Goal: Task Accomplishment & Management: Manage account settings

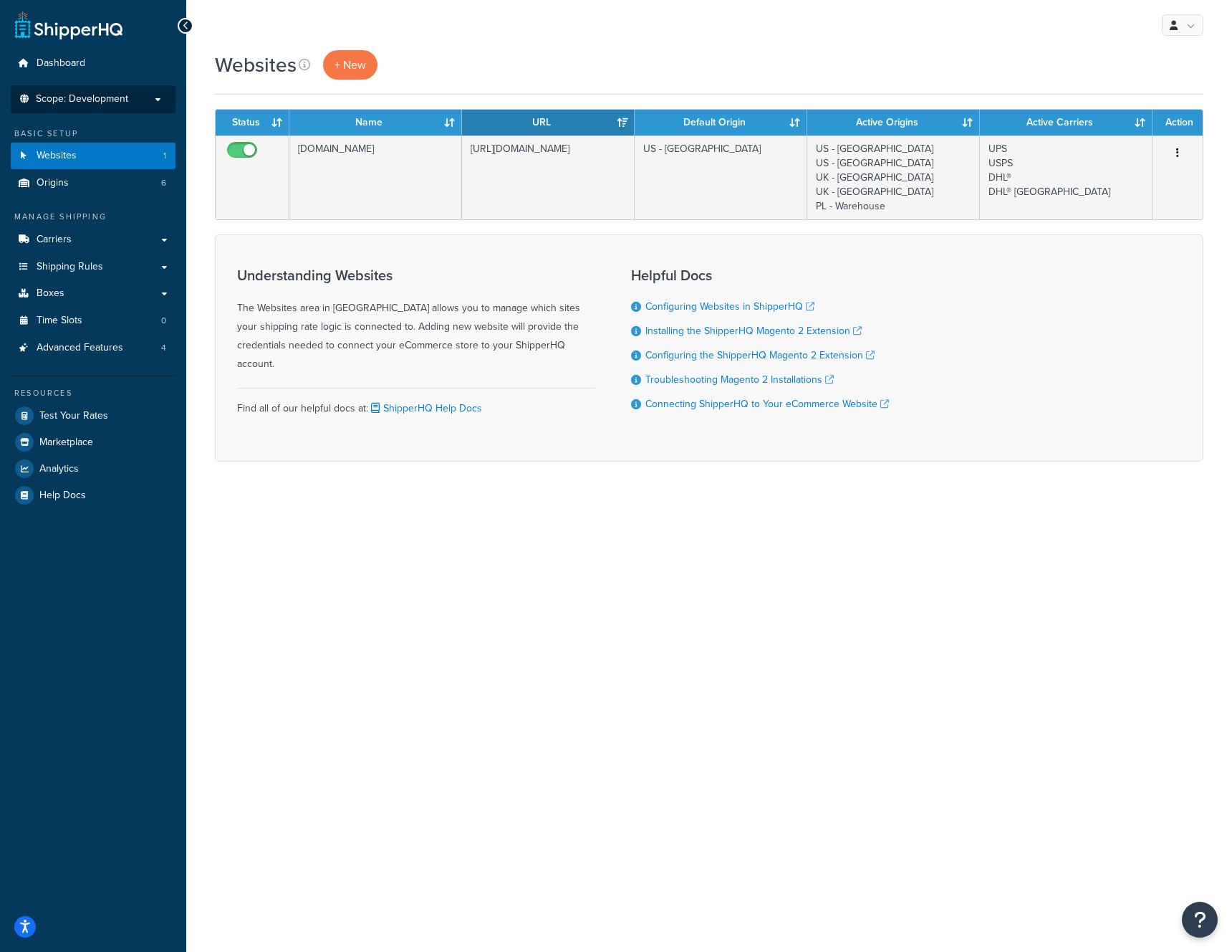
click at [141, 102] on p "Scope: Development" at bounding box center [93, 99] width 152 height 12
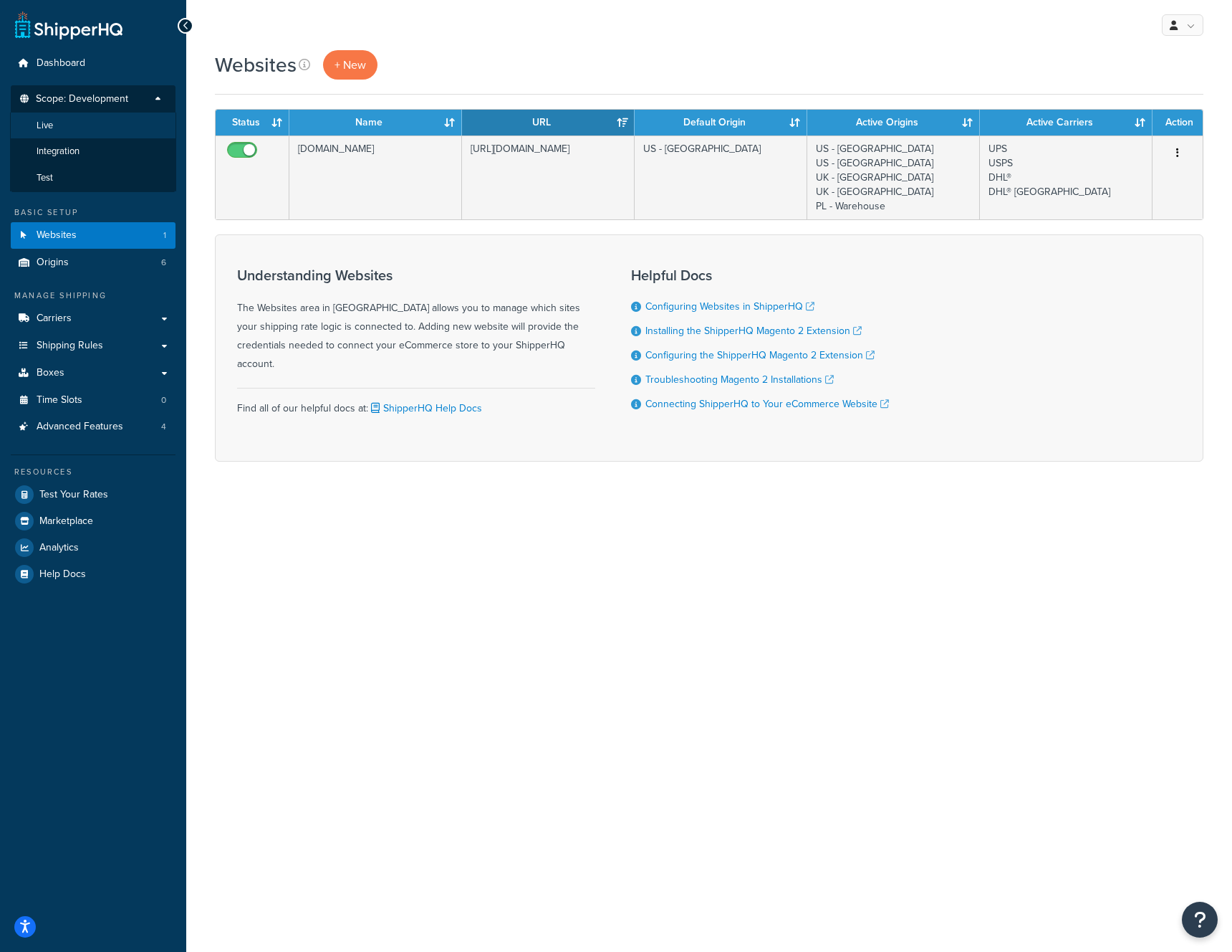
click at [63, 127] on li "Live" at bounding box center [93, 126] width 166 height 26
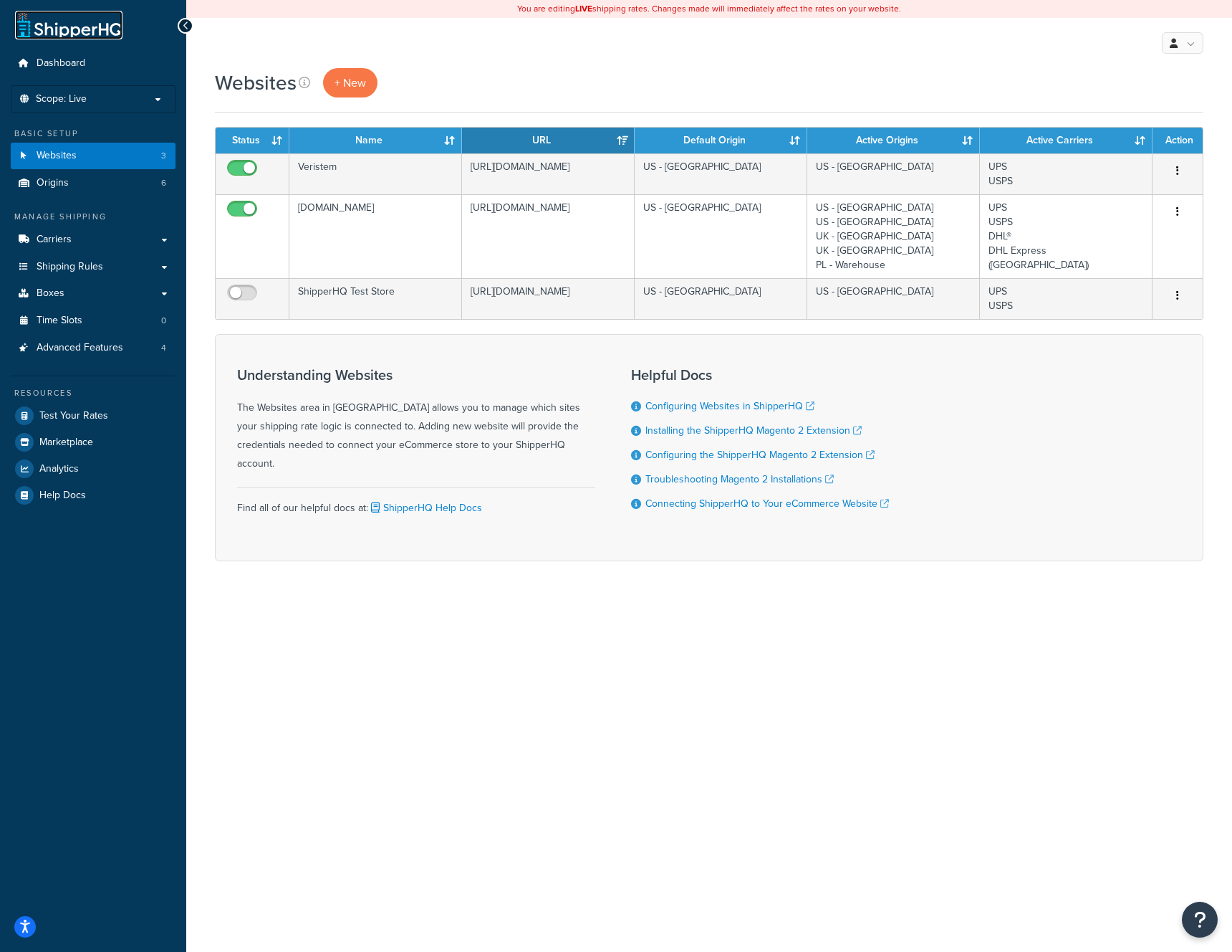
click at [76, 33] on link at bounding box center [68, 25] width 108 height 29
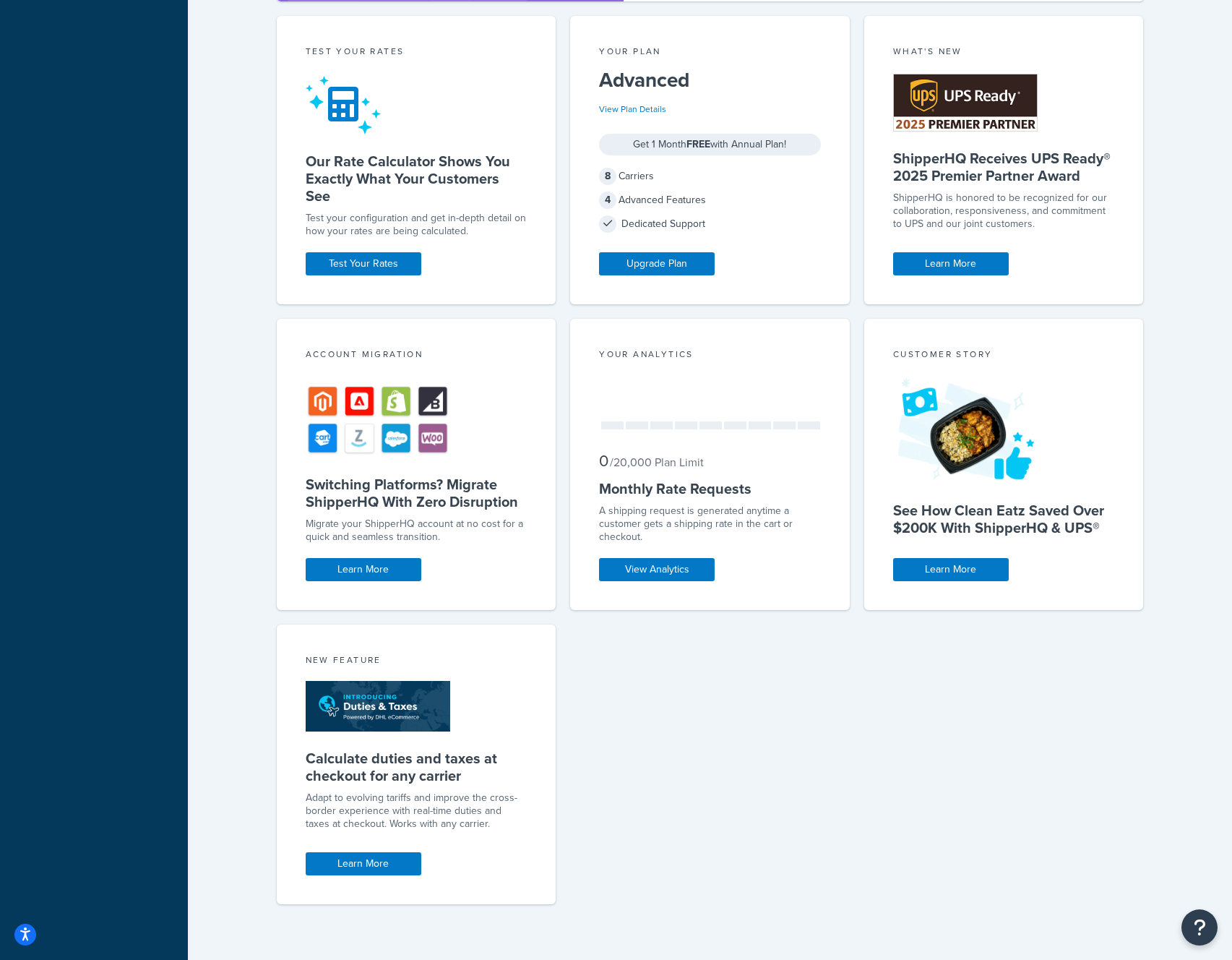
scroll to position [800, 0]
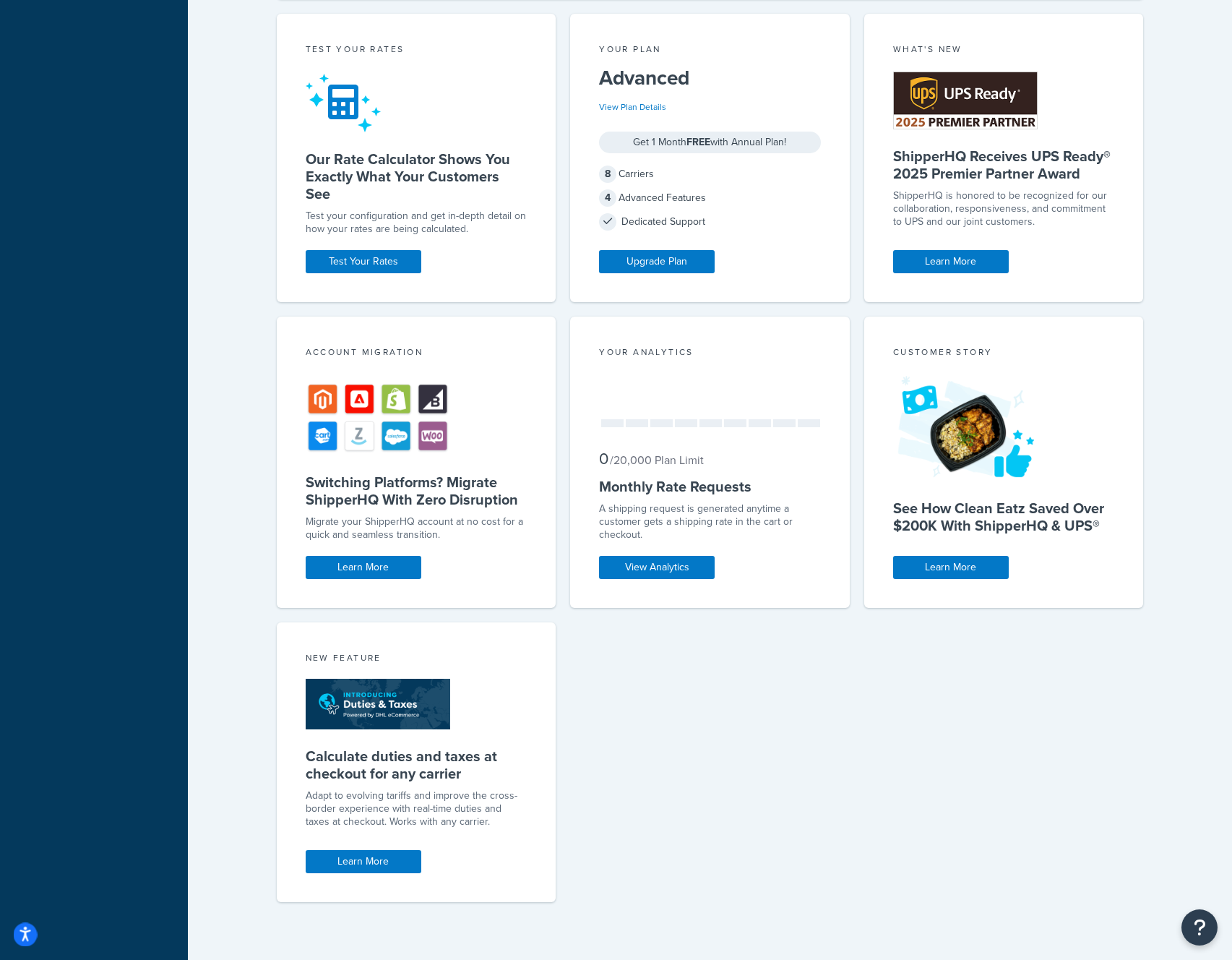
click at [29, 934] on icon "Open accessiBe: accessibility options, statement and help" at bounding box center [26, 933] width 12 height 15
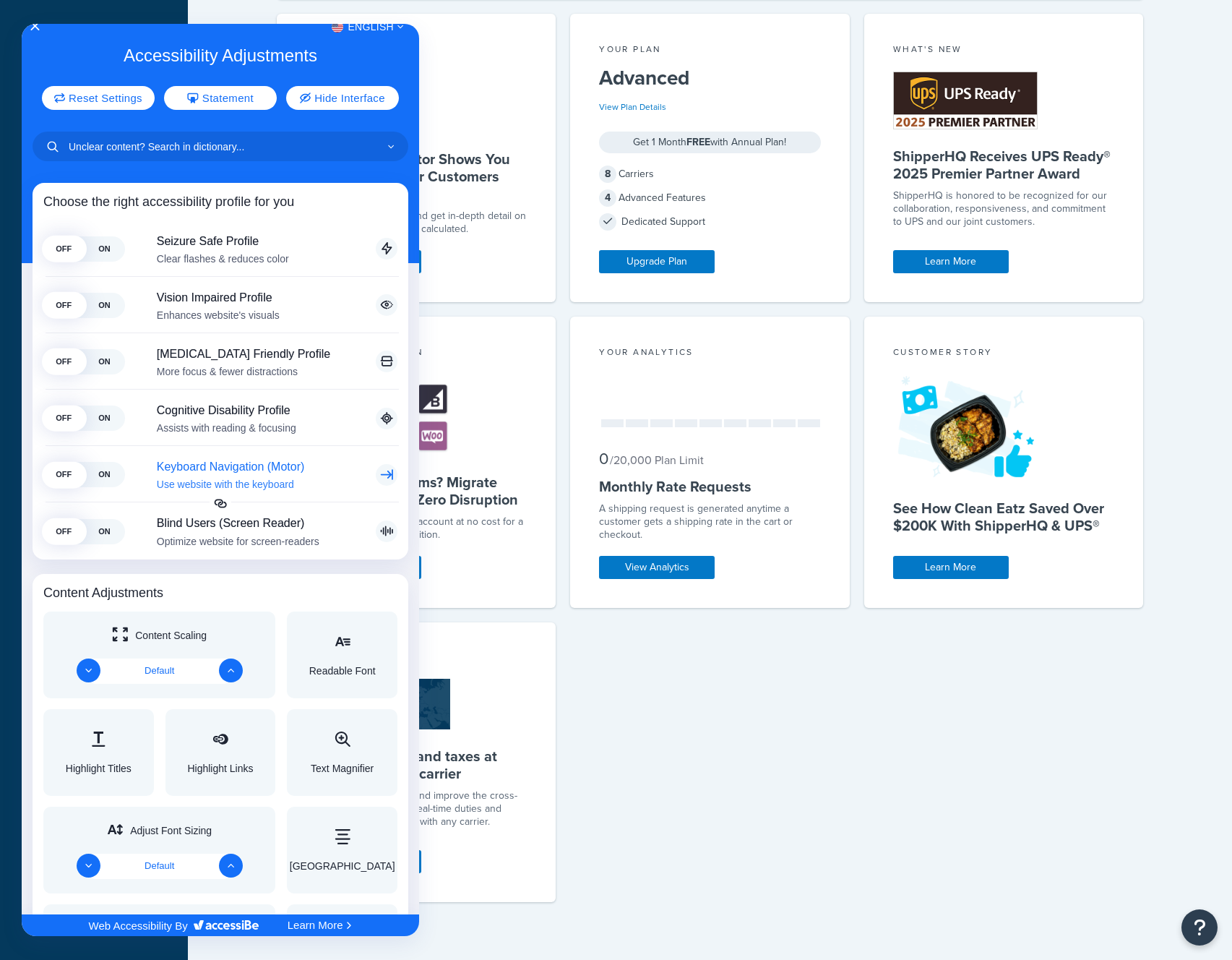
scroll to position [0, 0]
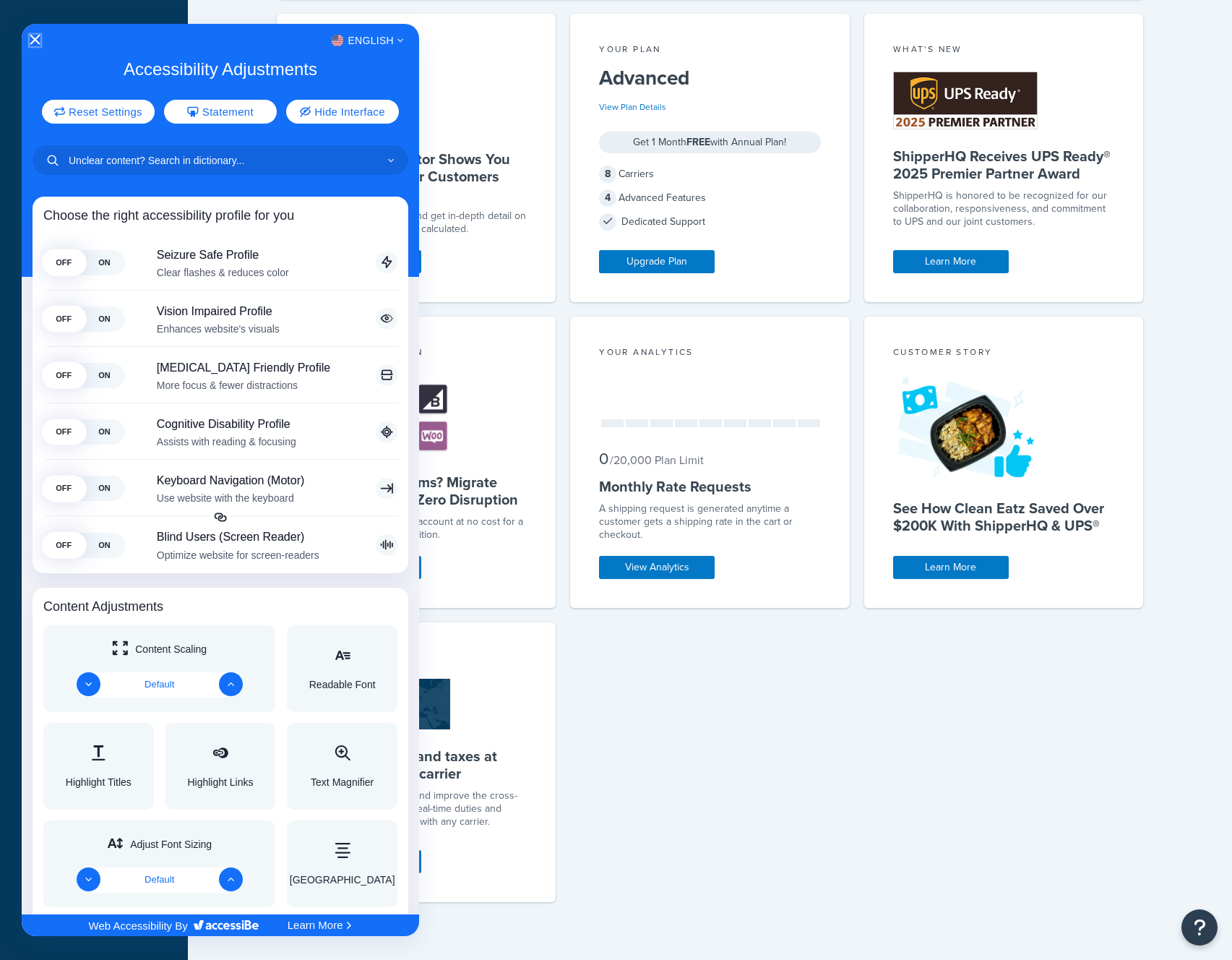
click at [35, 41] on icon "Close Accessibility Interface" at bounding box center [35, 40] width 10 height 10
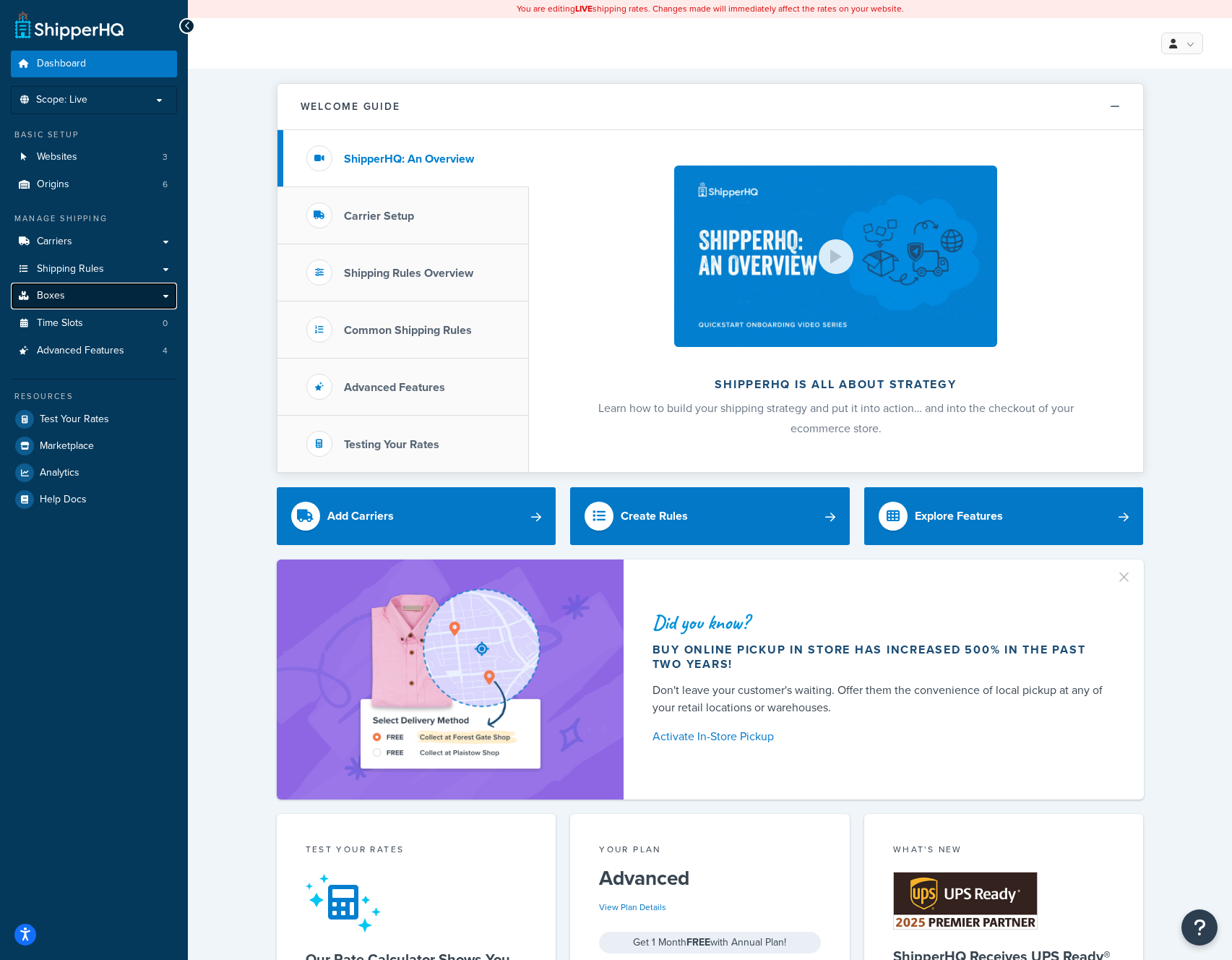
click at [73, 291] on link "Boxes" at bounding box center [94, 296] width 166 height 27
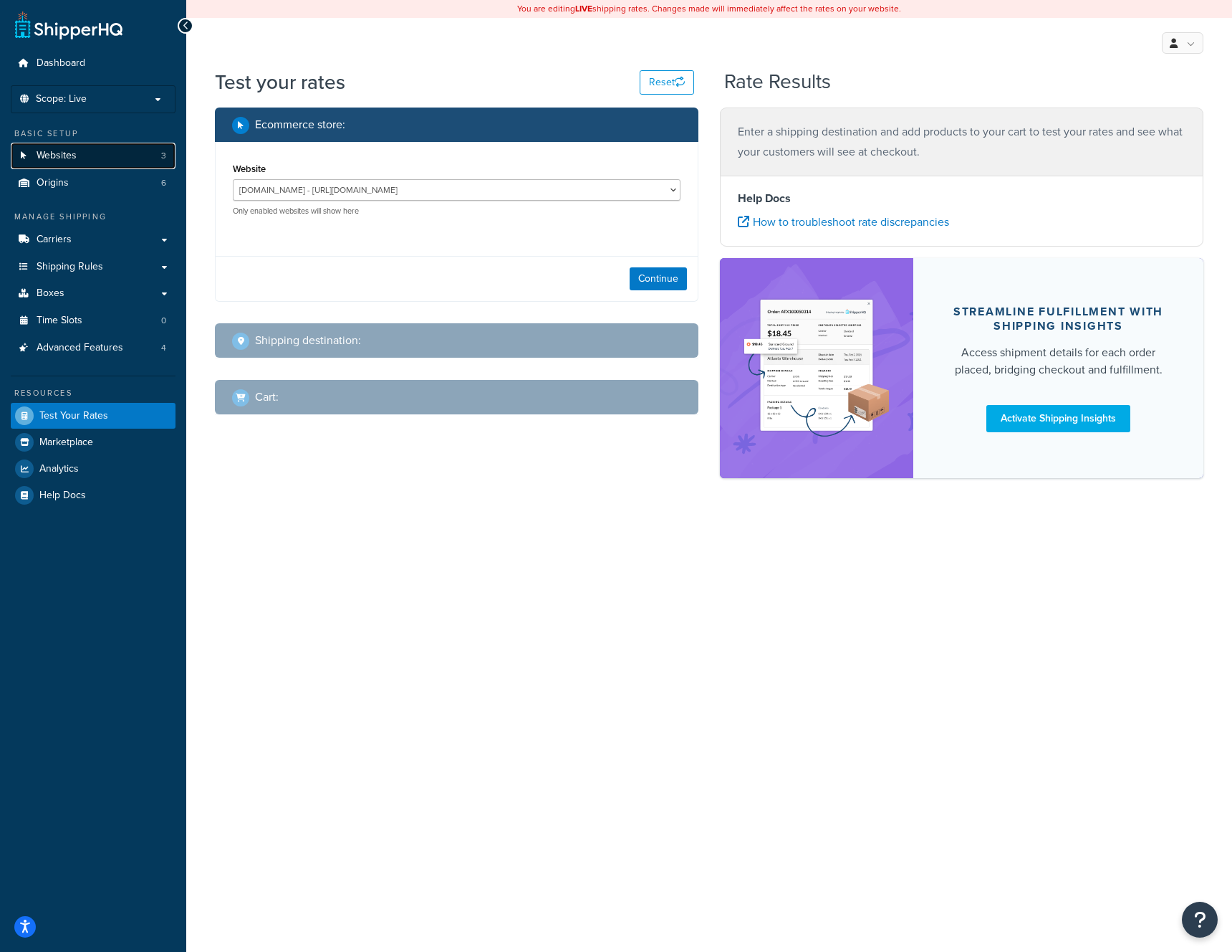
click at [80, 155] on link "Websites 3" at bounding box center [93, 155] width 164 height 26
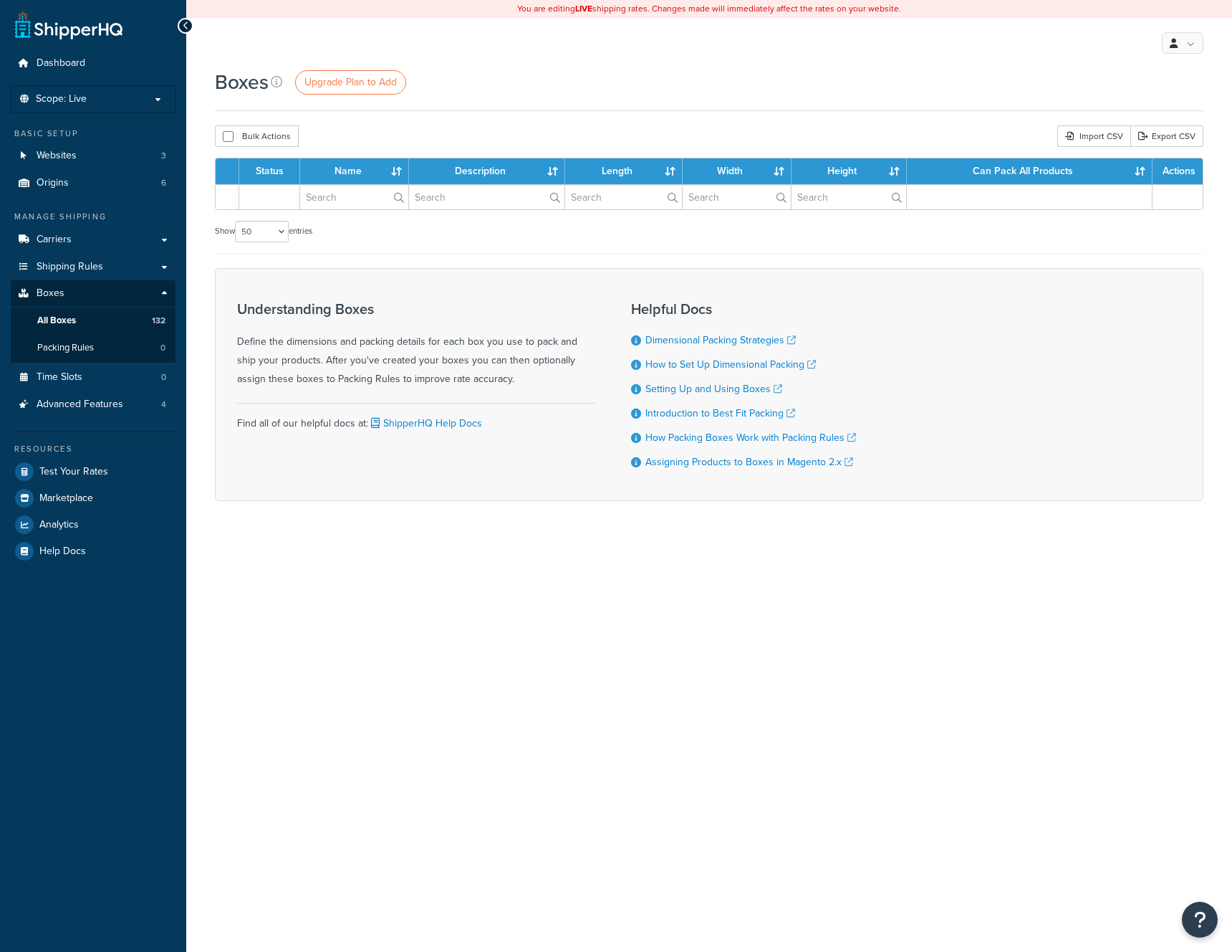
select select "50"
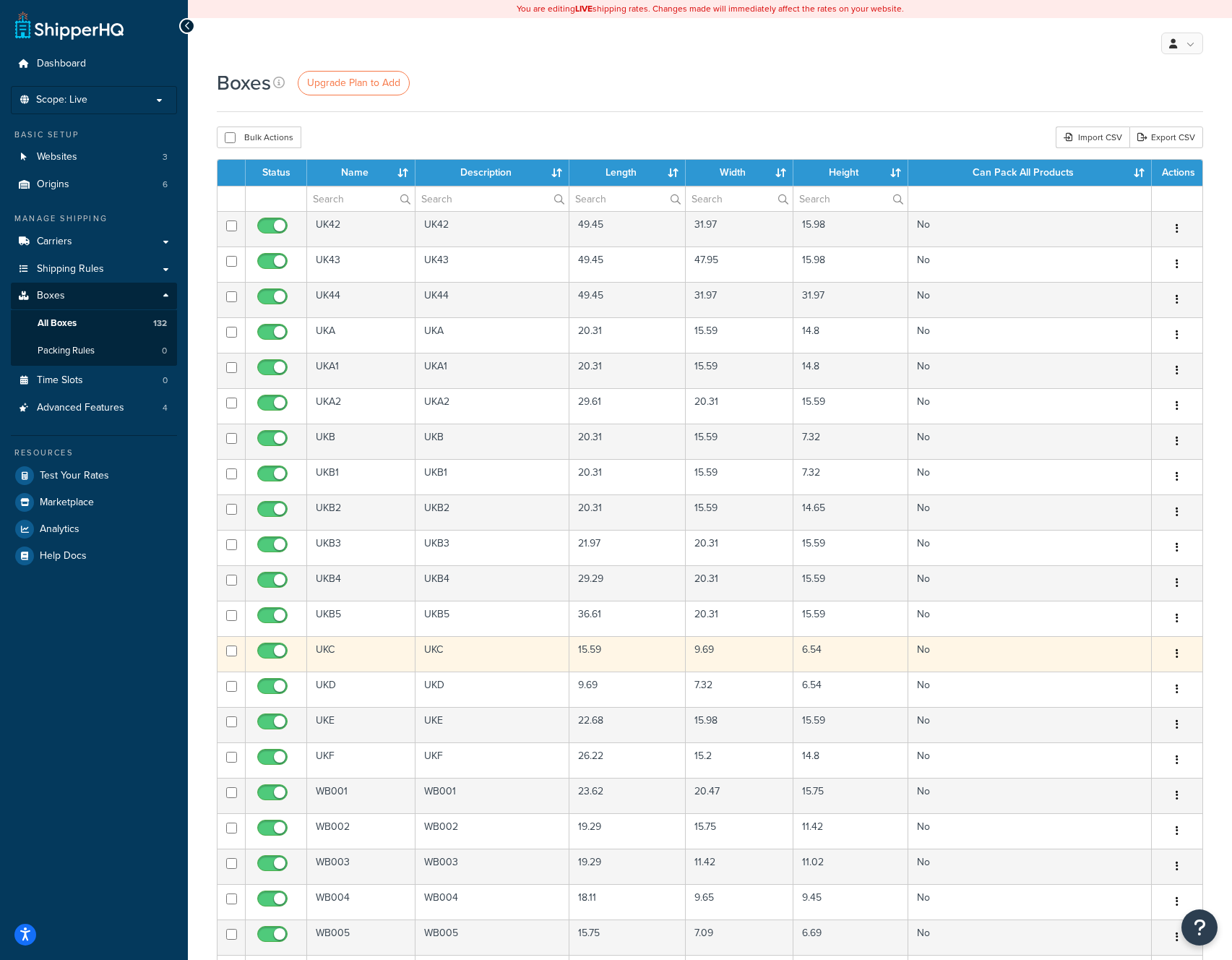
click at [1164, 656] on div "Edit Delete" at bounding box center [1177, 654] width 33 height 23
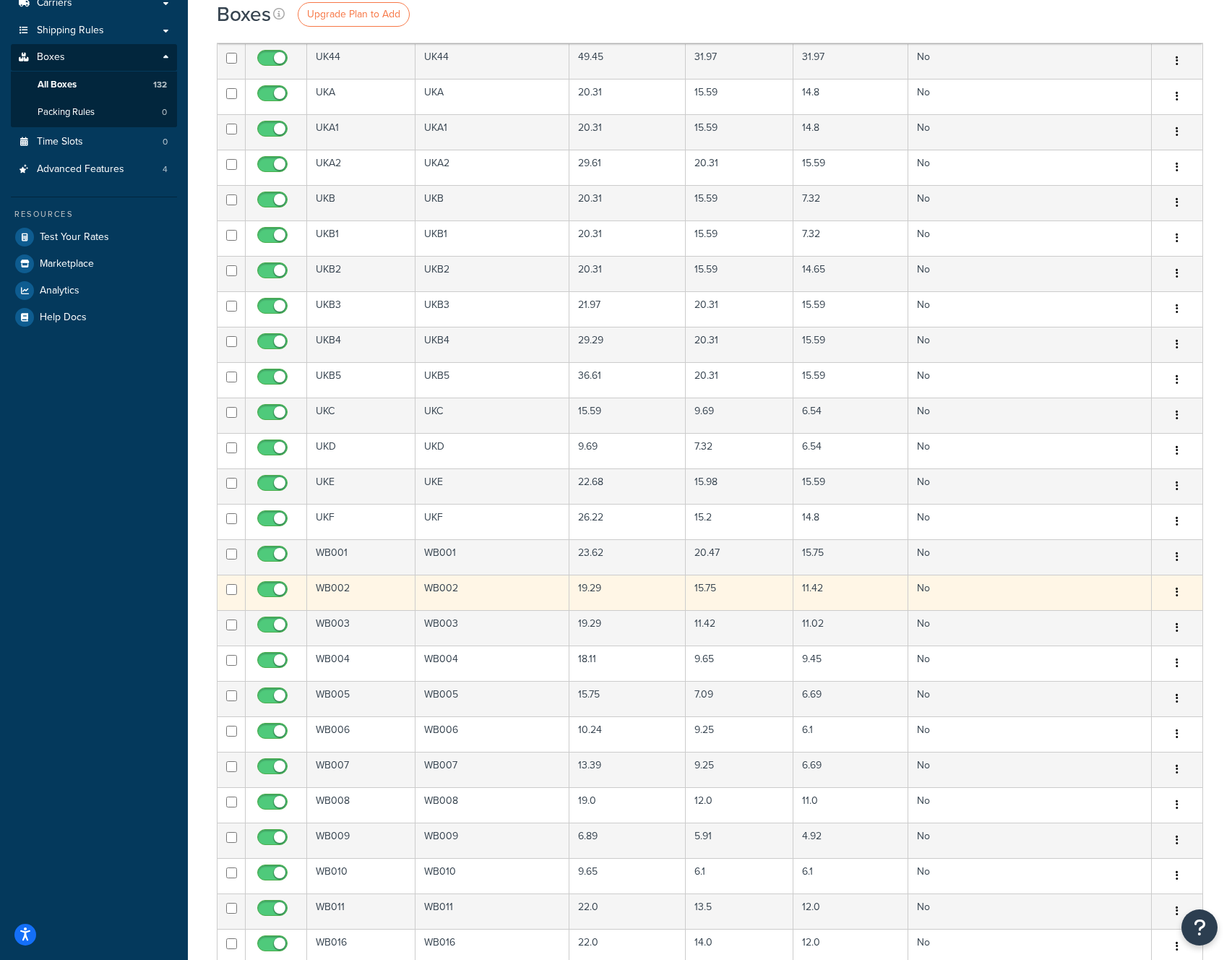
scroll to position [238, 0]
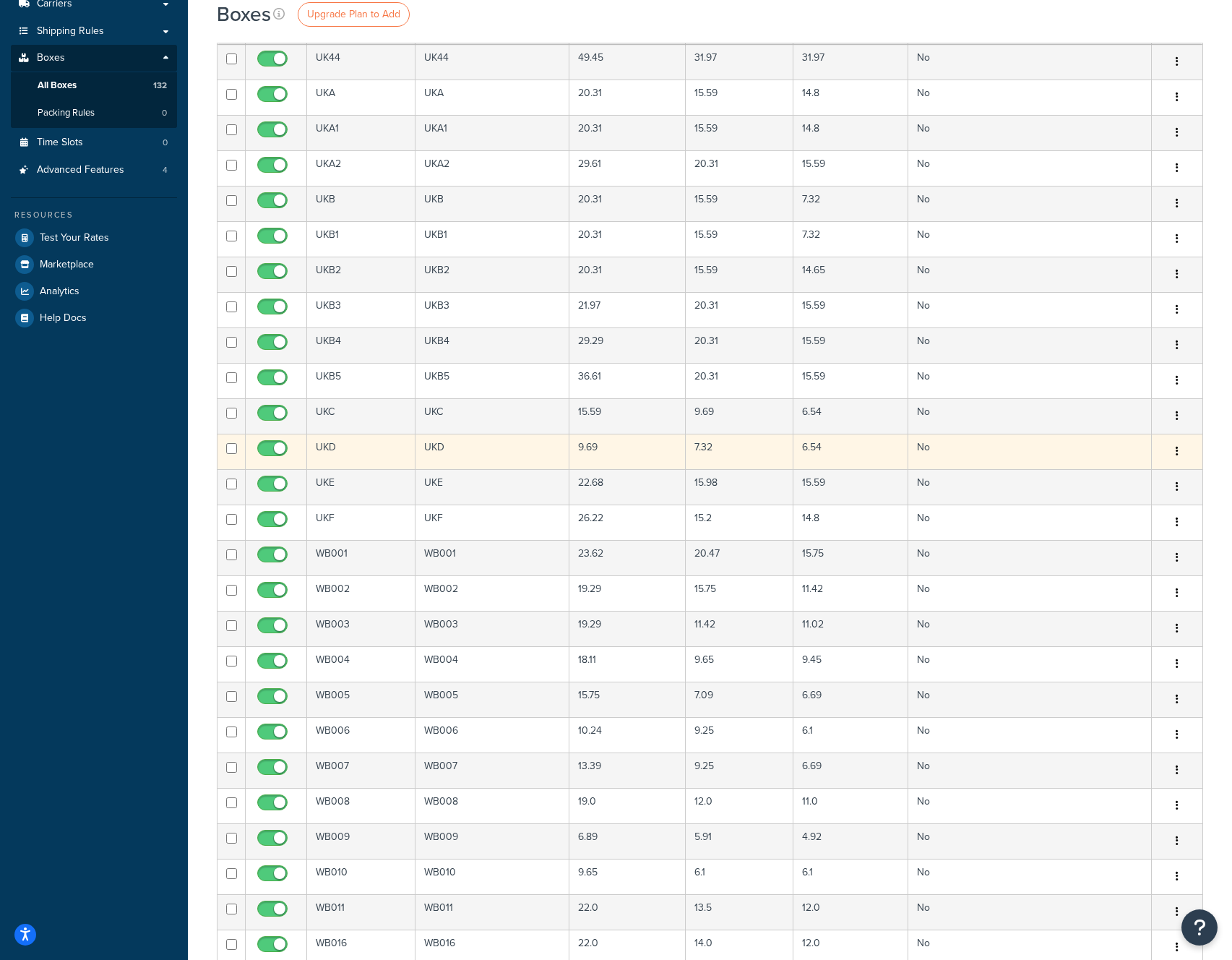
click at [1173, 453] on button "button" at bounding box center [1177, 452] width 20 height 23
click at [1093, 482] on link "Edit" at bounding box center [1130, 479] width 114 height 30
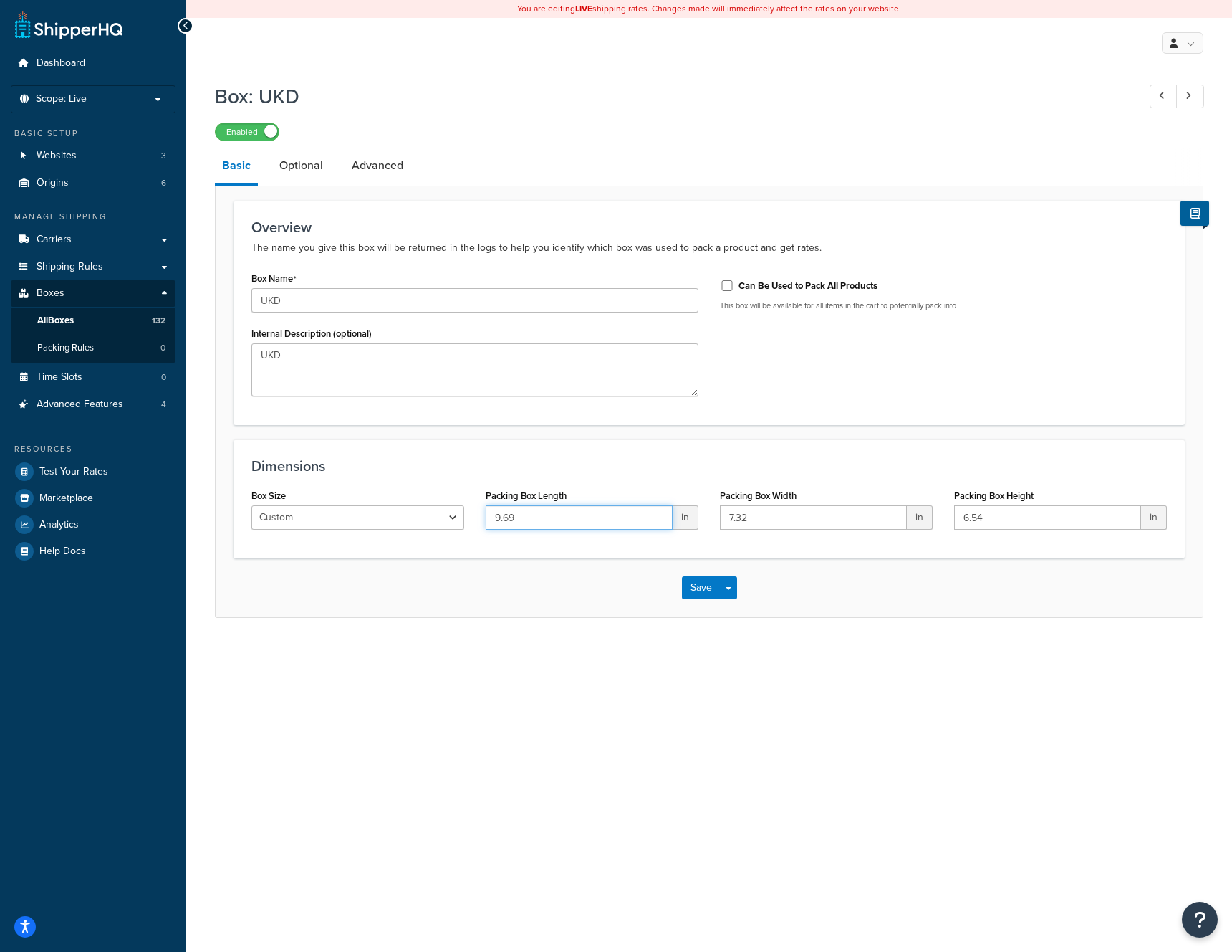
click at [631, 517] on input "9.69" at bounding box center [579, 517] width 187 height 25
click at [62, 158] on span "Websites" at bounding box center [56, 155] width 40 height 12
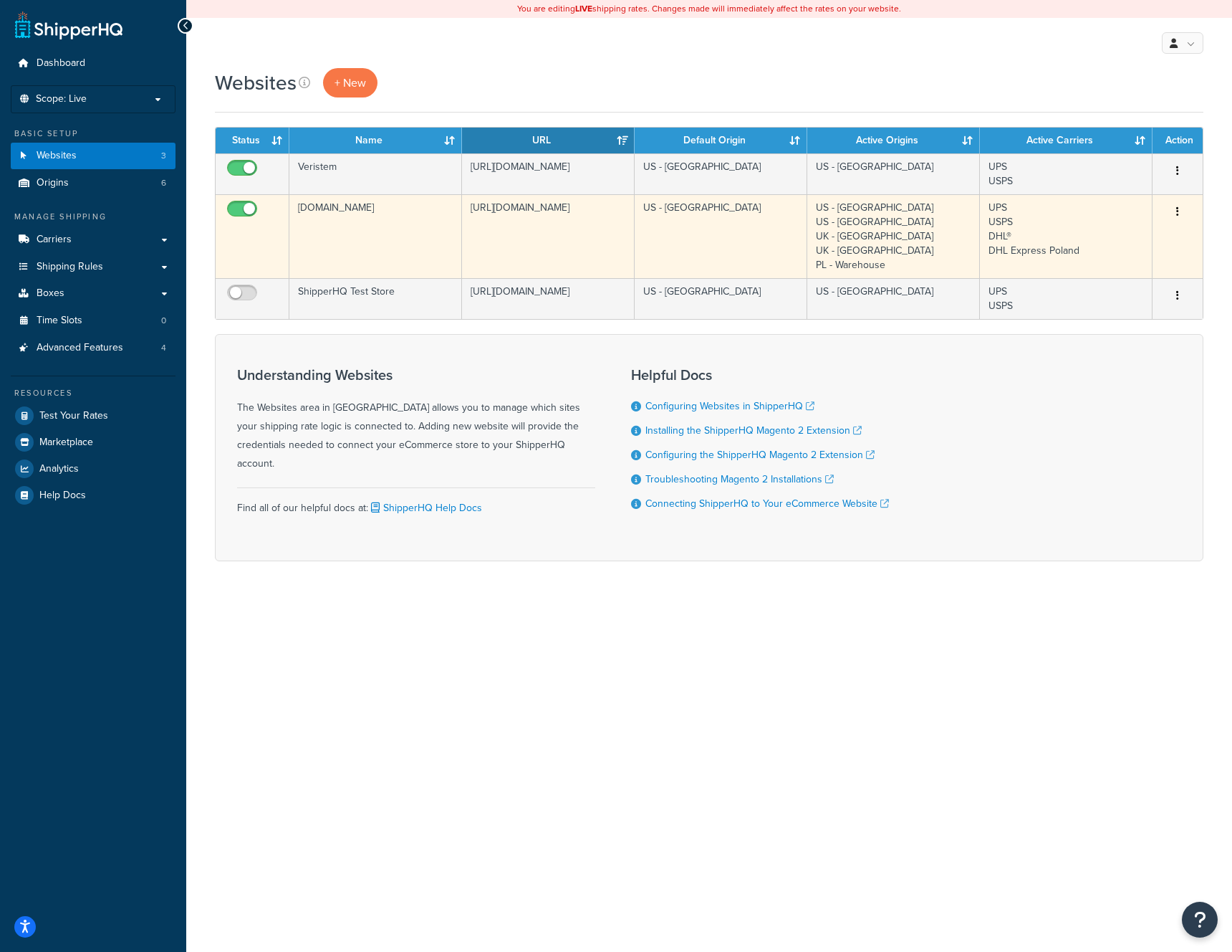
click at [1177, 210] on icon "button" at bounding box center [1177, 211] width 2 height 10
click at [1114, 235] on link "Edit" at bounding box center [1120, 241] width 113 height 30
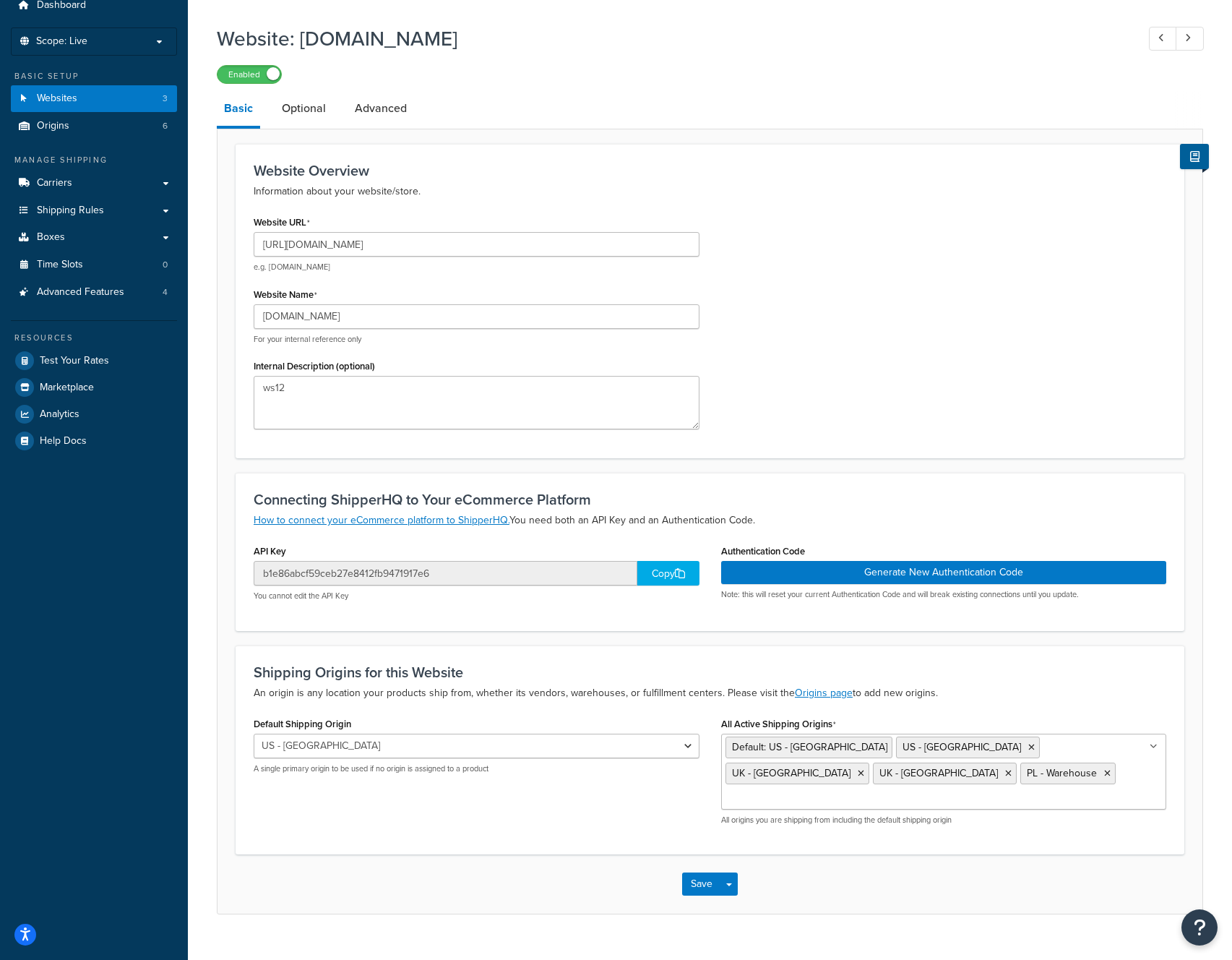
scroll to position [65, 0]
